Goal: Task Accomplishment & Management: Use online tool/utility

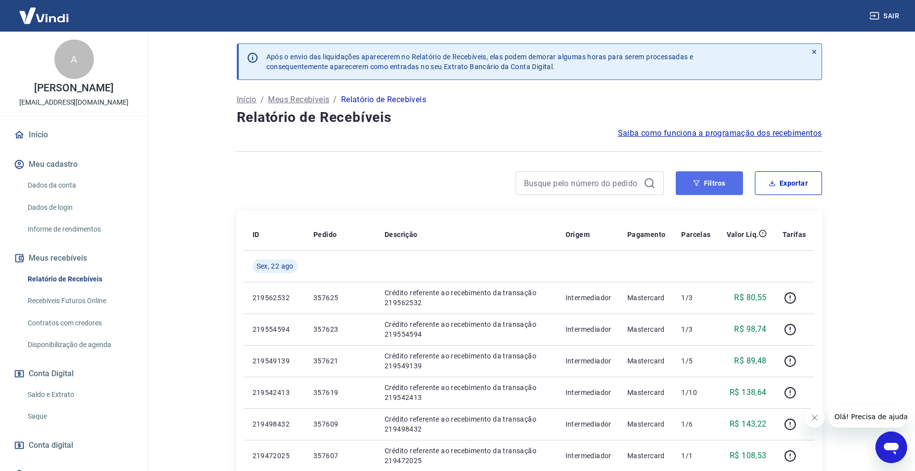
click at [713, 182] on button "Filtros" at bounding box center [709, 183] width 67 height 24
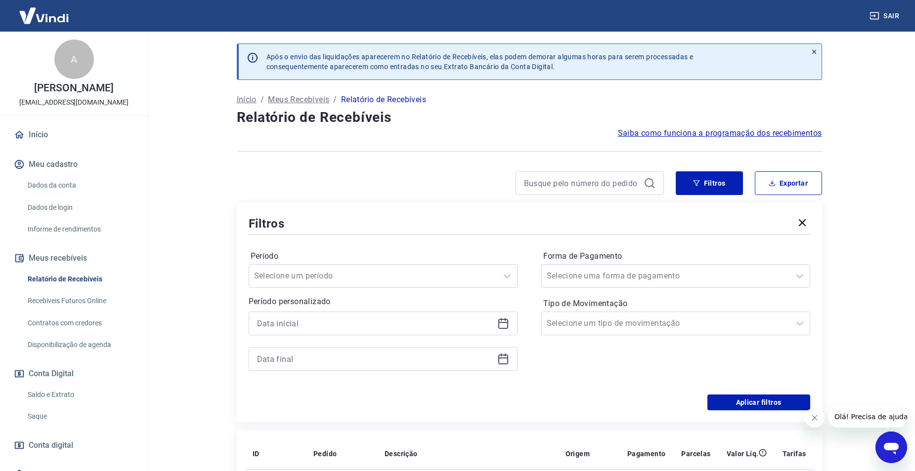
click at [303, 341] on div at bounding box center [383, 341] width 269 height 59
click at [307, 330] on input at bounding box center [375, 323] width 236 height 15
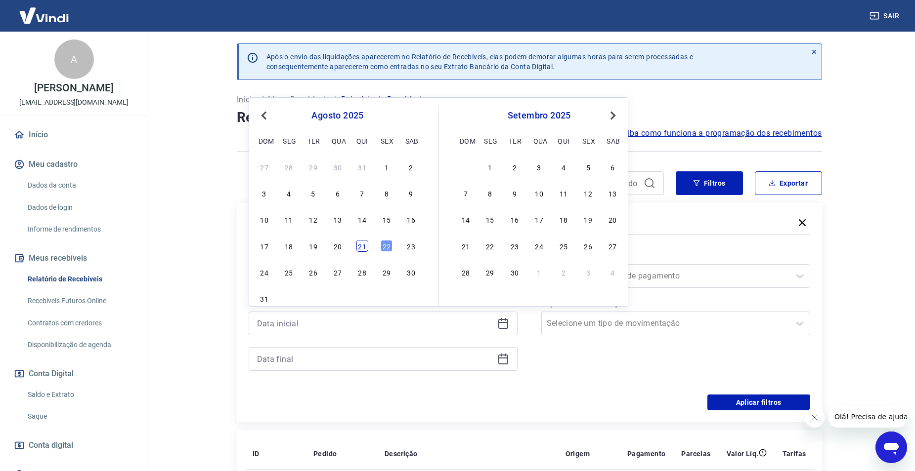
click at [364, 250] on div "21" at bounding box center [362, 246] width 12 height 12
type input "[DATE]"
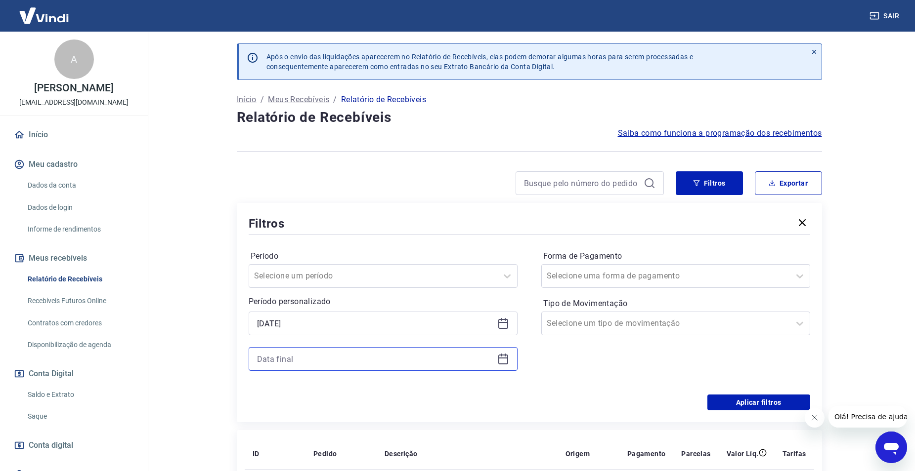
drag, startPoint x: 303, startPoint y: 356, endPoint x: 308, endPoint y: 352, distance: 6.4
click at [304, 355] on input at bounding box center [375, 359] width 236 height 15
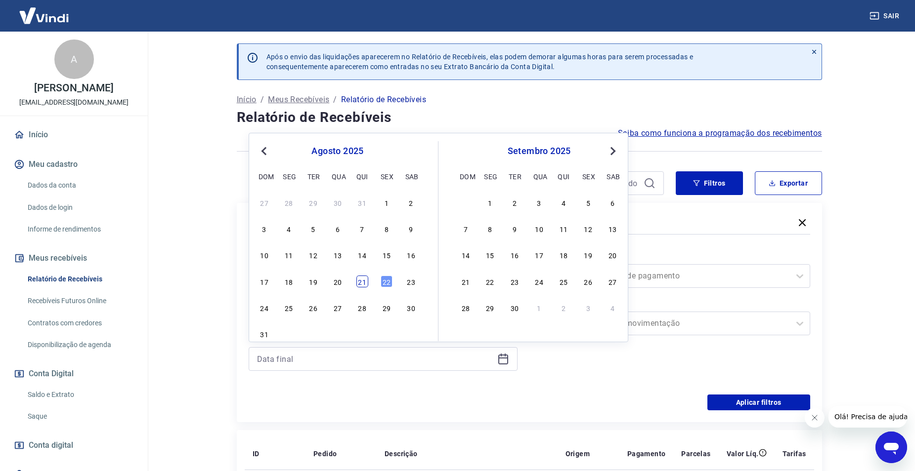
click at [365, 279] on div "21" at bounding box center [362, 282] width 12 height 12
type input "[DATE]"
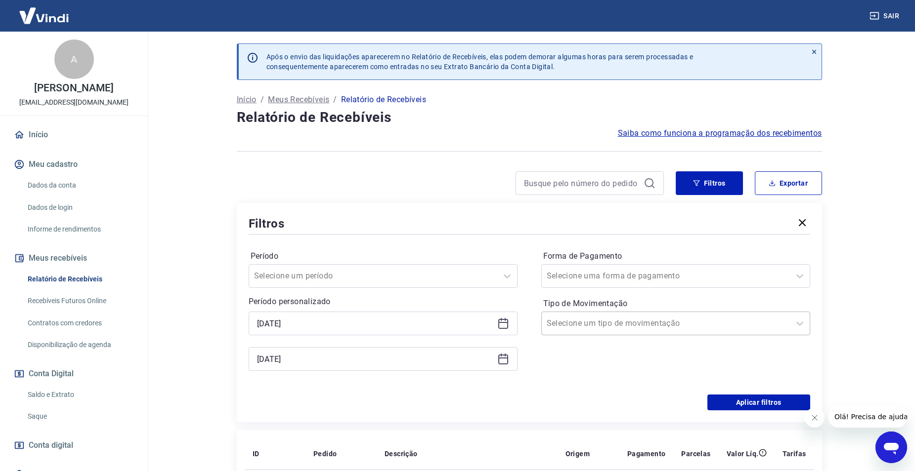
click at [638, 324] on div at bounding box center [666, 324] width 238 height 14
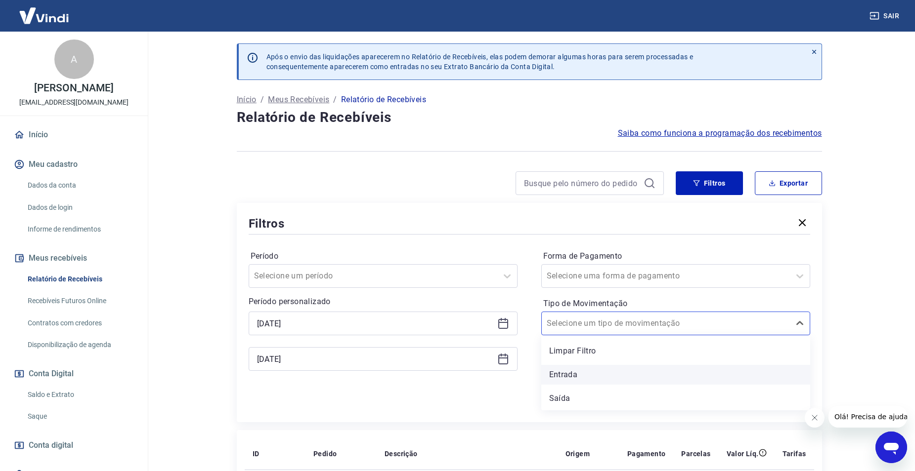
click at [582, 369] on div "Entrada" at bounding box center [675, 375] width 269 height 20
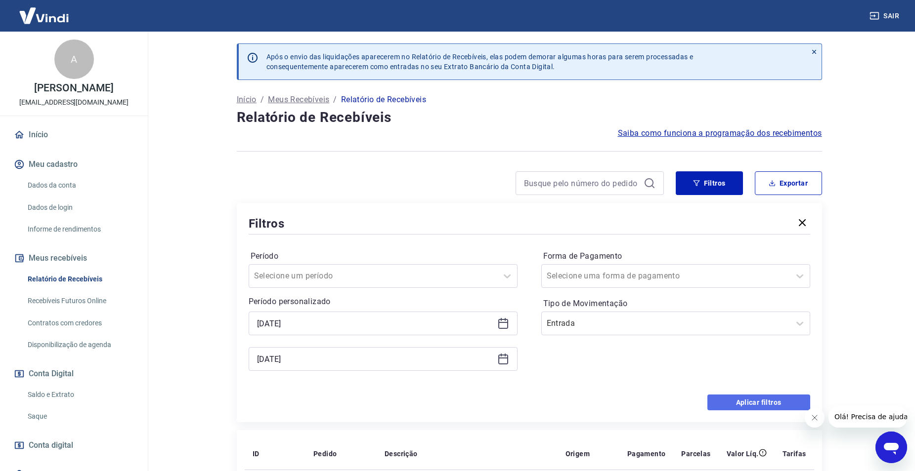
click at [767, 403] on button "Aplicar filtros" at bounding box center [758, 403] width 103 height 16
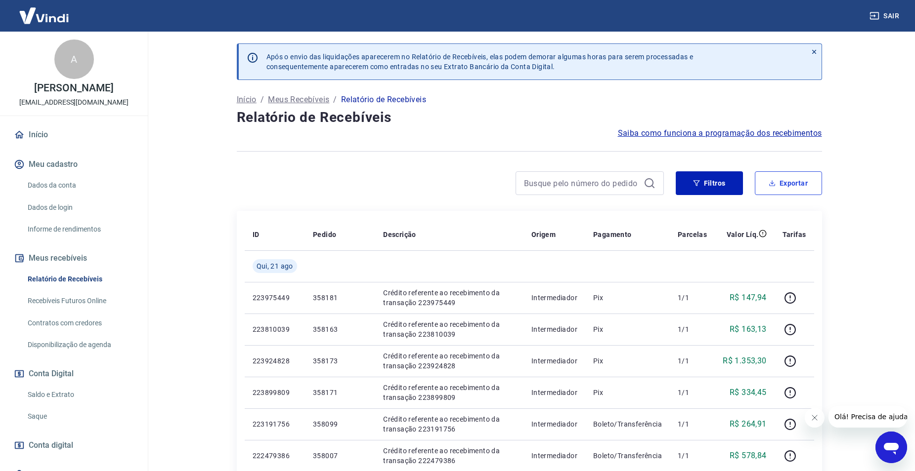
drag, startPoint x: 800, startPoint y: 185, endPoint x: 796, endPoint y: 192, distance: 8.0
click at [800, 185] on button "Exportar" at bounding box center [788, 183] width 67 height 24
type input "[DATE]"
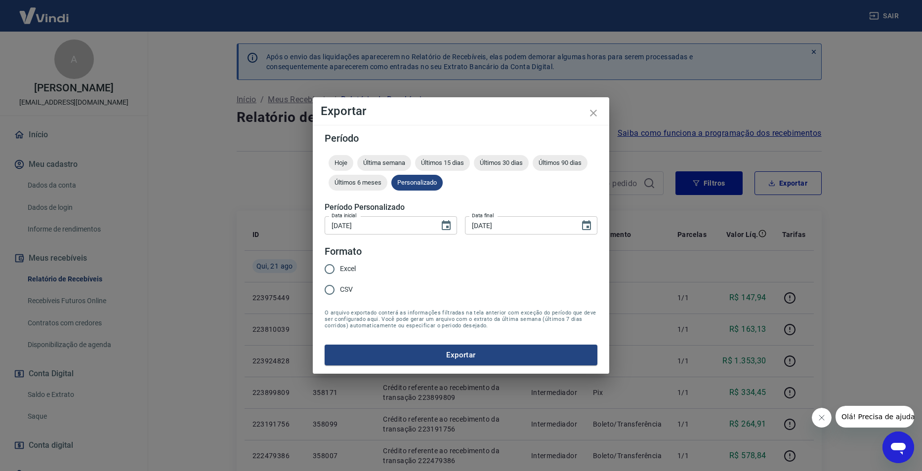
click at [352, 259] on label "Excel" at bounding box center [337, 269] width 37 height 21
click at [340, 259] on input "Excel" at bounding box center [329, 269] width 21 height 21
radio input "true"
click at [385, 353] on button "Exportar" at bounding box center [461, 355] width 273 height 21
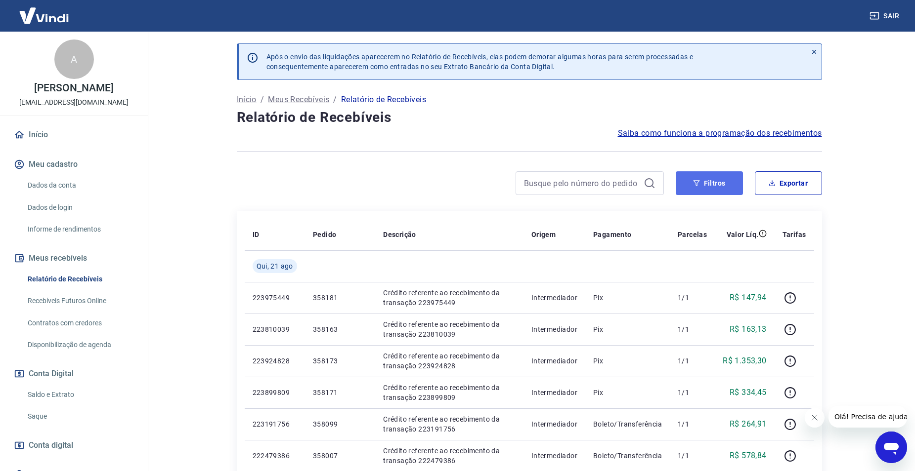
click at [710, 180] on button "Filtros" at bounding box center [709, 183] width 67 height 24
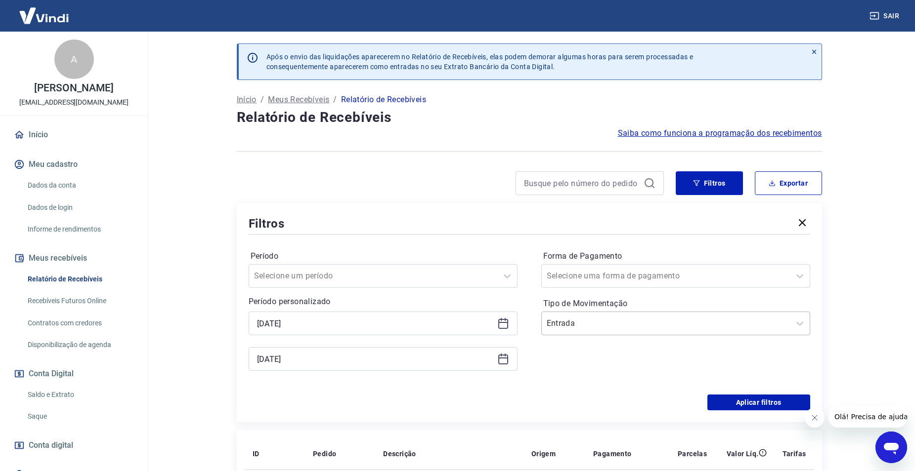
click at [570, 323] on input "Tipo de Movimentação" at bounding box center [597, 324] width 100 height 12
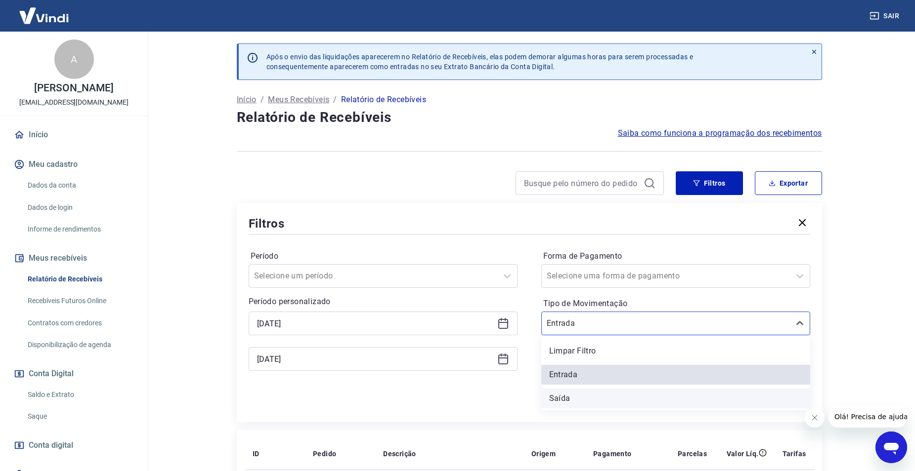
click at [568, 398] on div "Saída" at bounding box center [675, 399] width 269 height 20
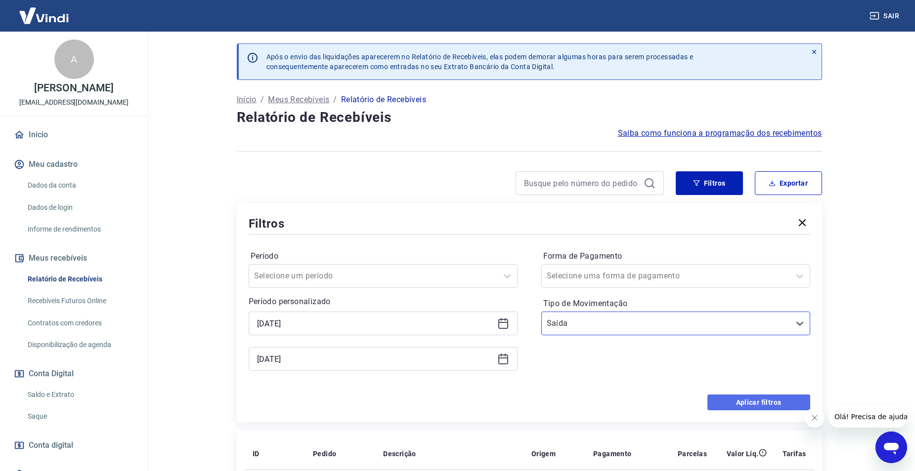
click at [733, 401] on button "Aplicar filtros" at bounding box center [758, 403] width 103 height 16
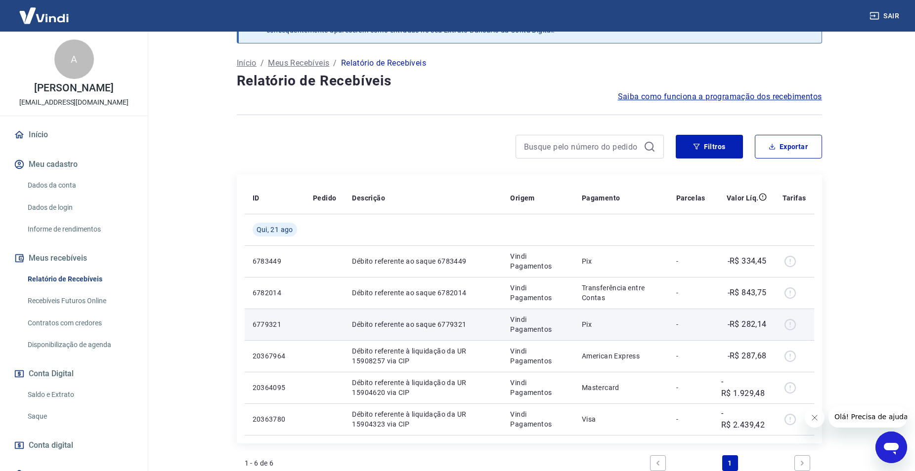
scroll to position [148, 0]
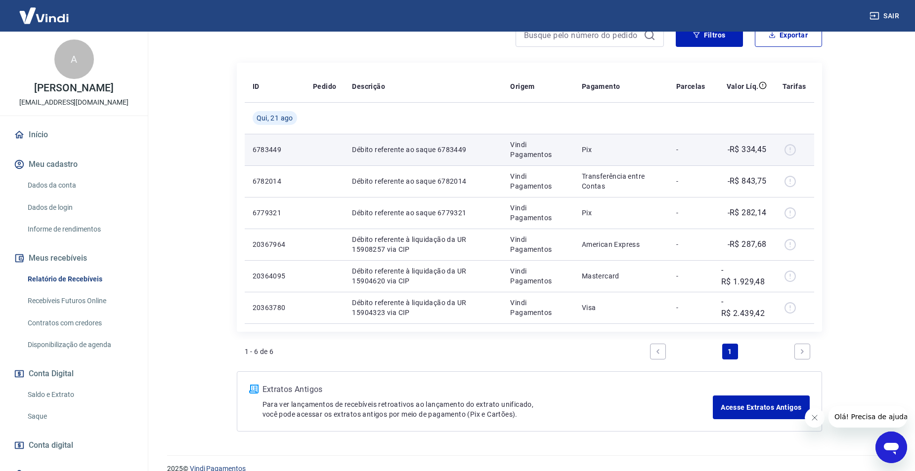
click at [751, 147] on p "-R$ 334,45" at bounding box center [746, 150] width 39 height 12
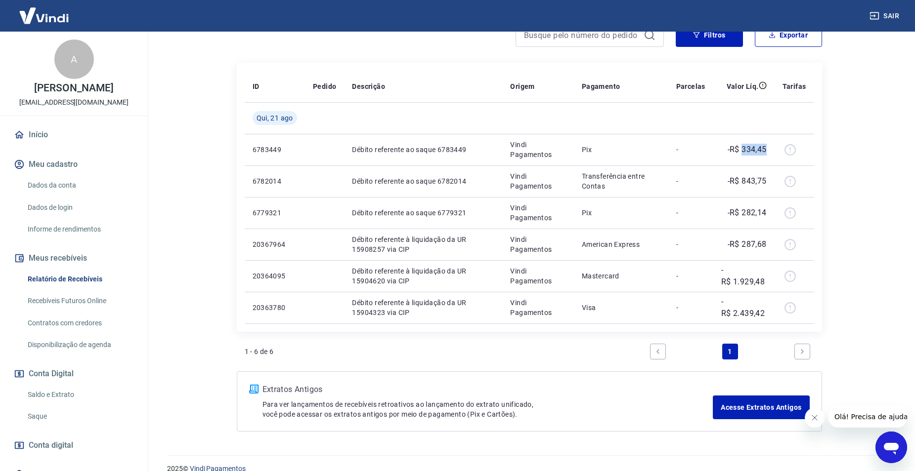
copy p "334,45"
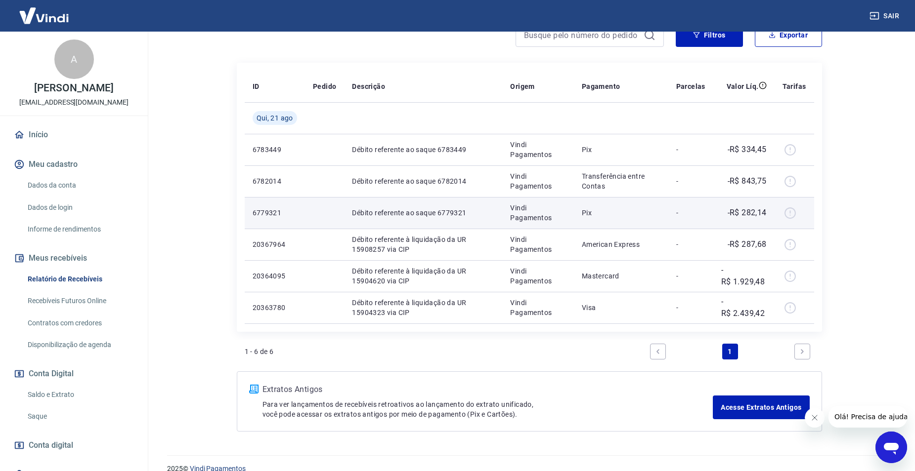
click at [752, 209] on p "-R$ 282,14" at bounding box center [746, 213] width 39 height 12
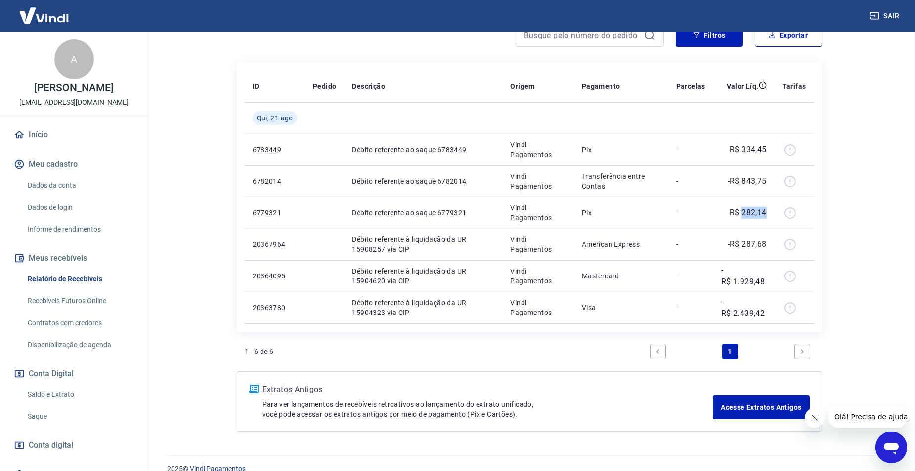
copy p "282,14"
